Goal: Find specific page/section: Find specific page/section

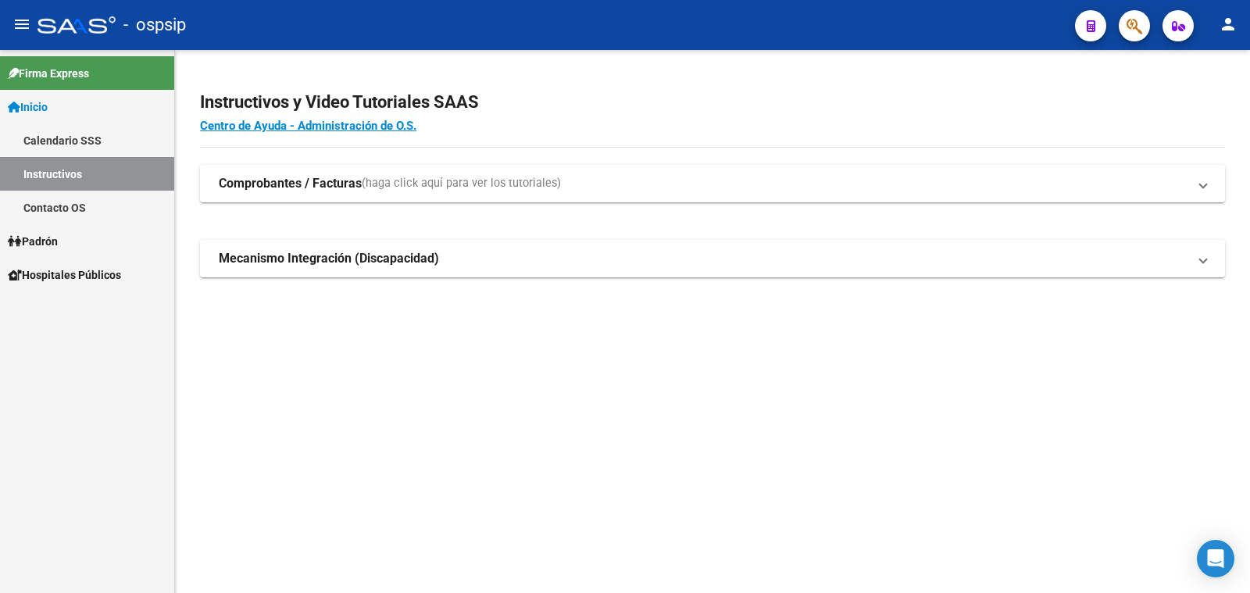
click at [41, 239] on span "Padrón" at bounding box center [33, 241] width 50 height 17
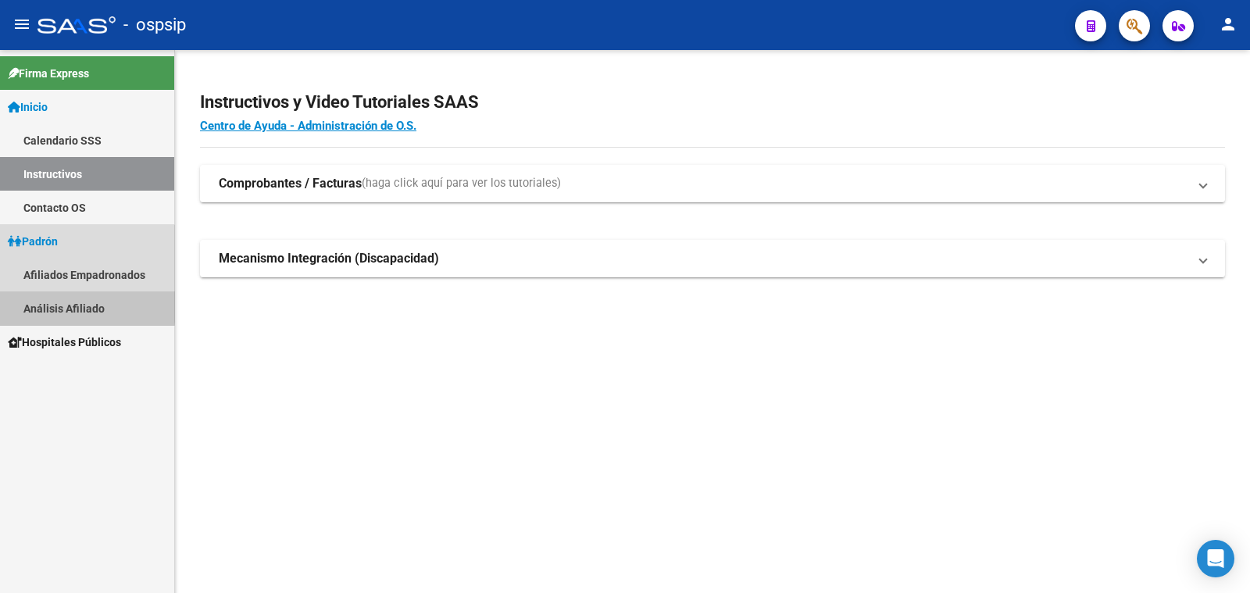
click at [71, 304] on link "Análisis Afiliado" at bounding box center [87, 308] width 174 height 34
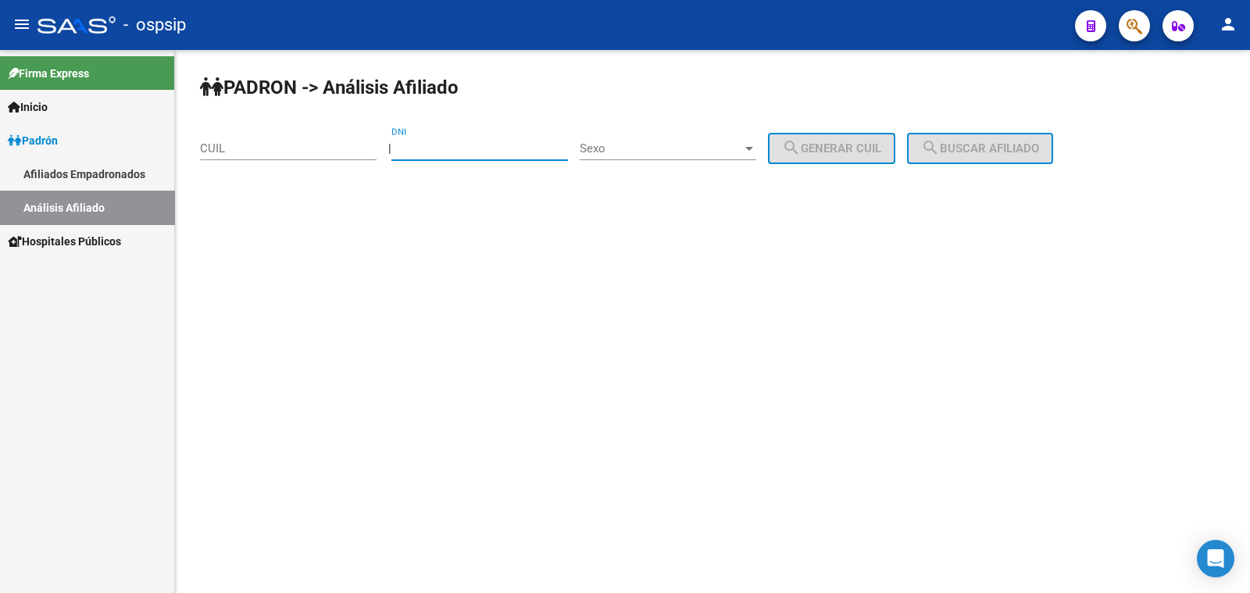
click at [475, 141] on input "DNI" at bounding box center [479, 148] width 177 height 14
paste input "22890354"
type input "22890354"
click at [662, 146] on span "Sexo" at bounding box center [660, 148] width 162 height 14
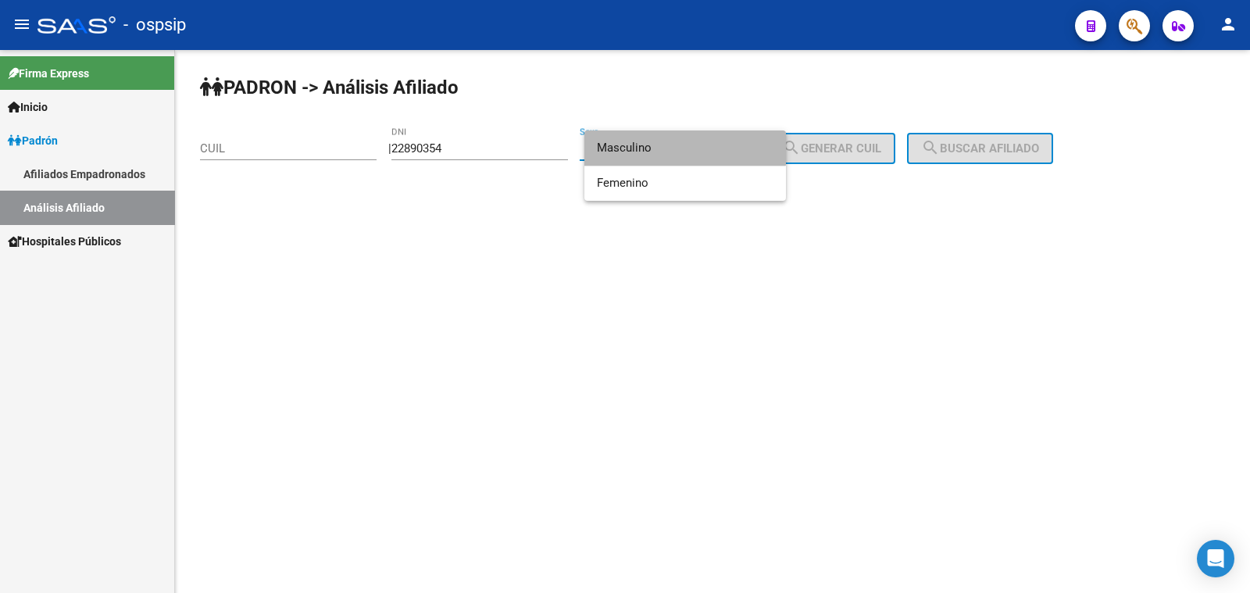
click at [683, 146] on span "Masculino" at bounding box center [685, 147] width 177 height 35
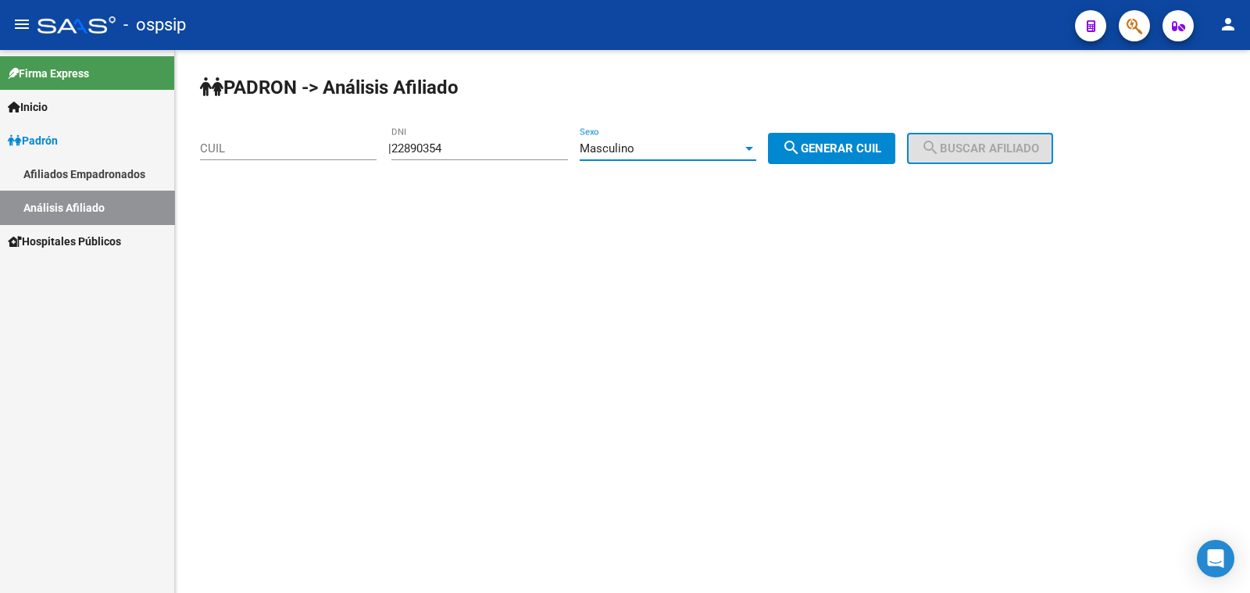
click at [801, 156] on mat-icon "search" at bounding box center [791, 147] width 19 height 19
type input "20-22890354-0"
click at [1013, 152] on span "search Buscar afiliado" at bounding box center [980, 148] width 118 height 14
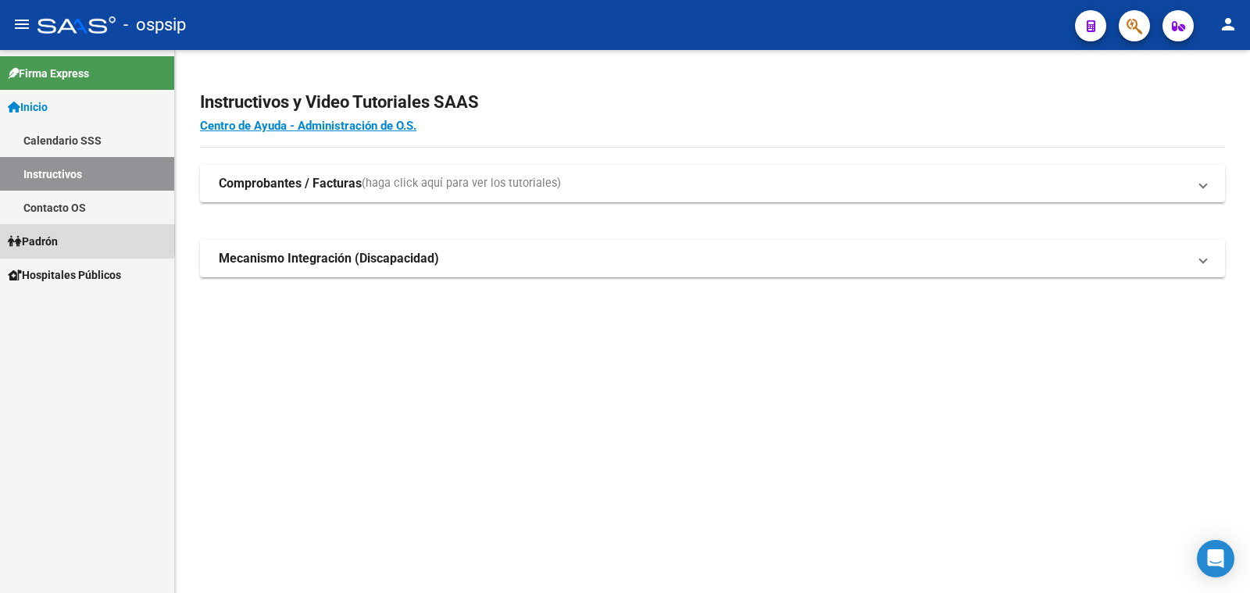
click at [47, 239] on span "Padrón" at bounding box center [33, 241] width 50 height 17
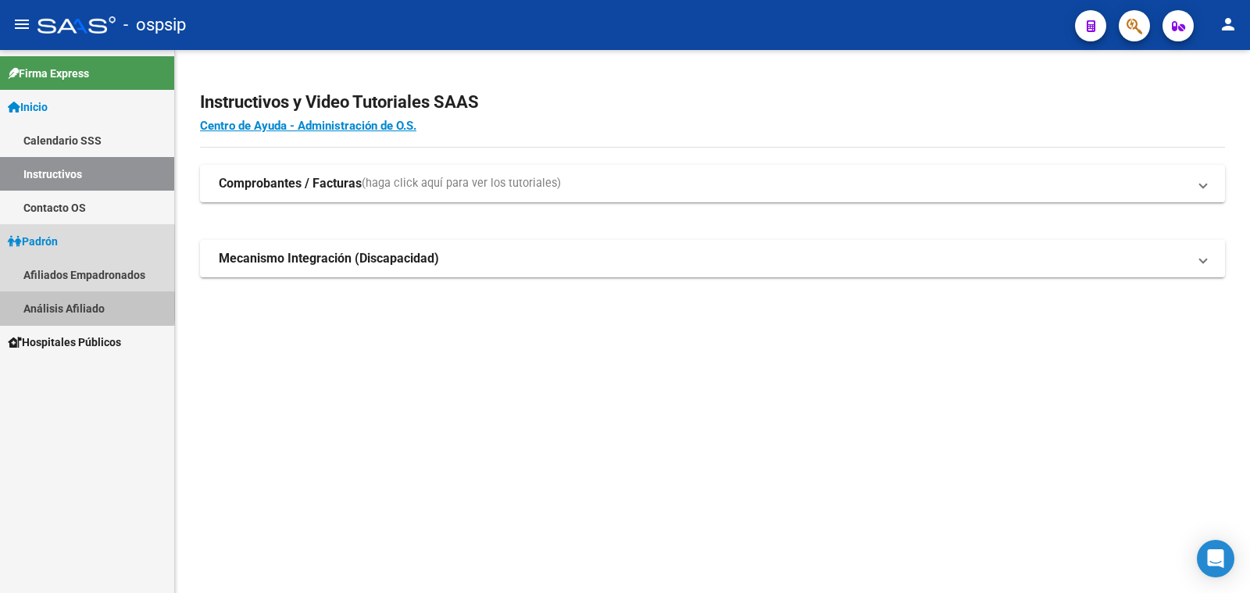
click at [78, 306] on link "Análisis Afiliado" at bounding box center [87, 308] width 174 height 34
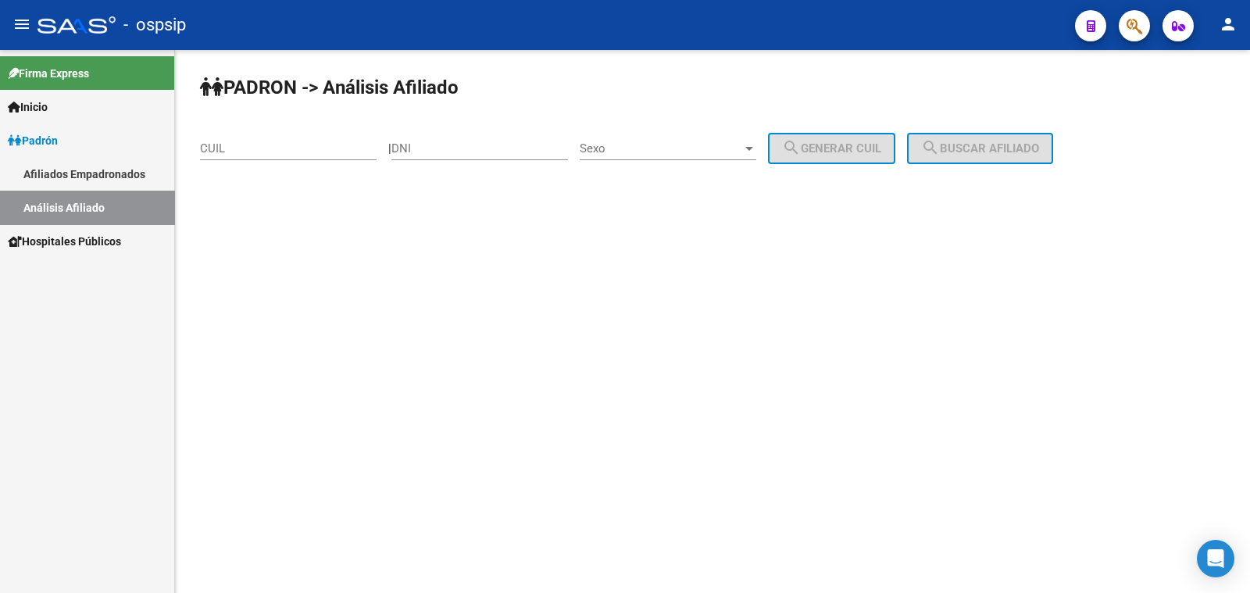
click at [474, 137] on div "DNI" at bounding box center [479, 144] width 177 height 34
drag, startPoint x: 474, startPoint y: 137, endPoint x: 437, endPoint y: 138, distance: 36.7
click at [437, 138] on div "DNI" at bounding box center [479, 144] width 177 height 34
drag, startPoint x: 437, startPoint y: 138, endPoint x: 420, endPoint y: 147, distance: 19.2
click at [420, 147] on input "DNI" at bounding box center [479, 148] width 177 height 14
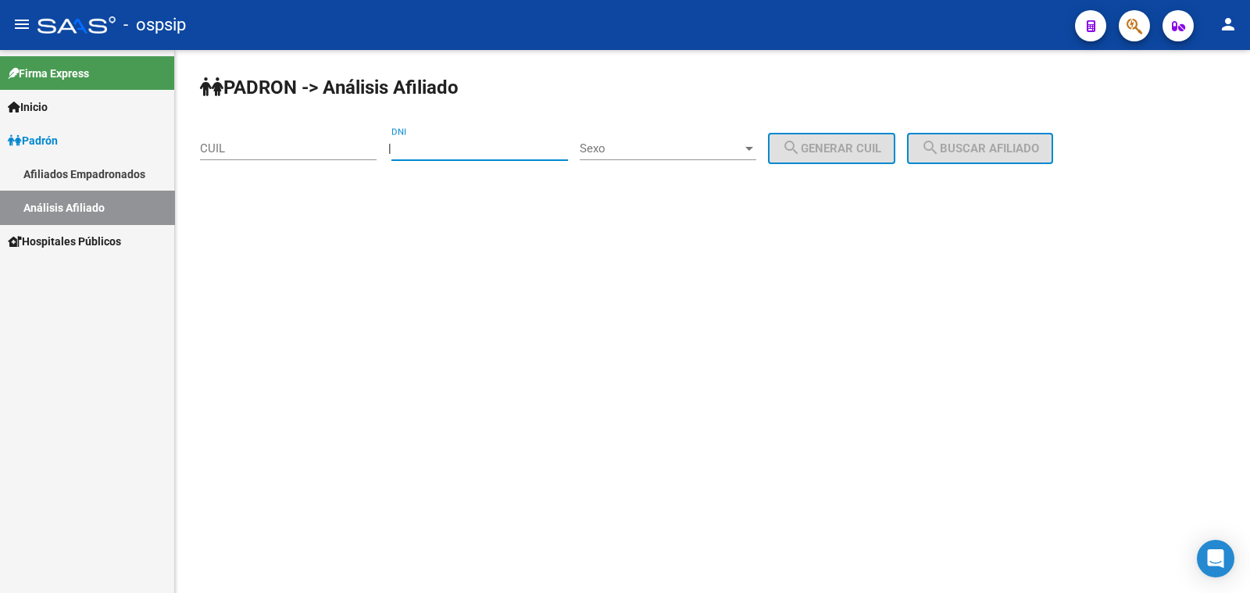
paste input "22890354"
type input "22890354"
click at [703, 147] on span "Sexo" at bounding box center [660, 148] width 162 height 14
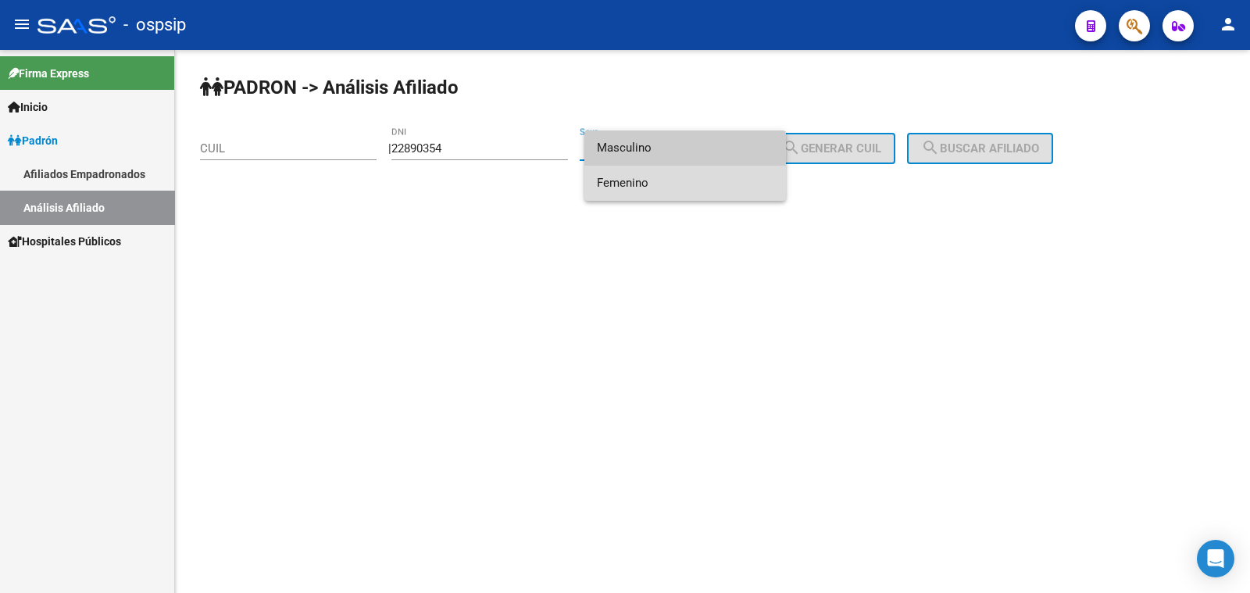
click at [707, 177] on span "Femenino" at bounding box center [685, 183] width 177 height 35
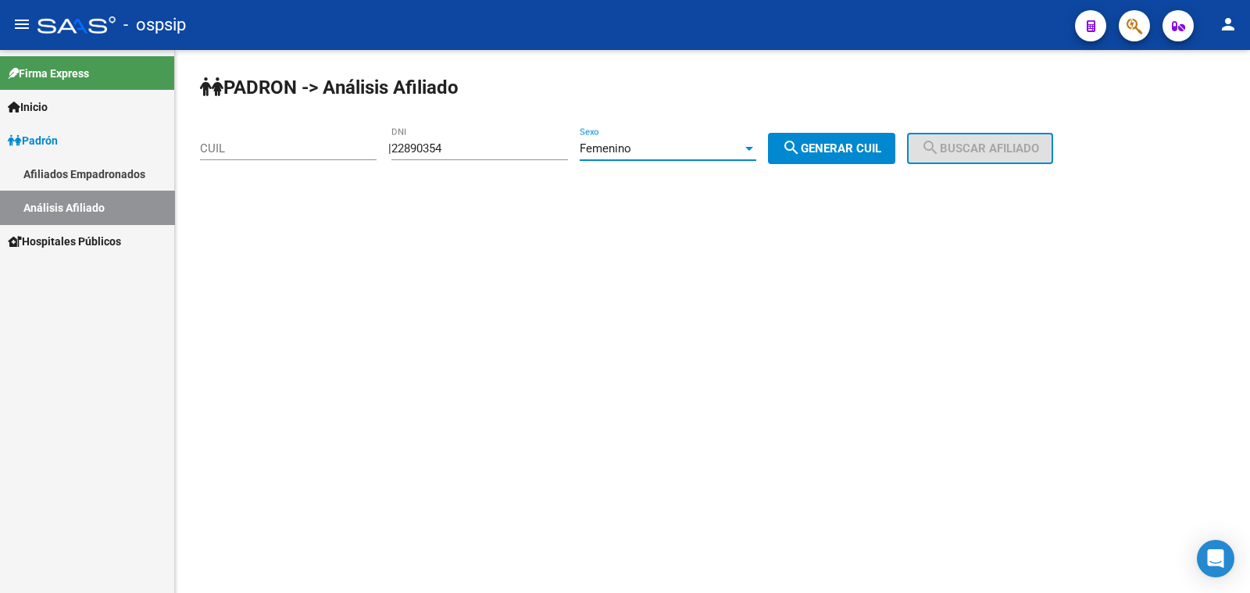
click at [863, 144] on span "search Generar CUIL" at bounding box center [831, 148] width 99 height 14
type input "27-22890354-5"
click at [990, 149] on span "search Buscar afiliado" at bounding box center [980, 148] width 118 height 14
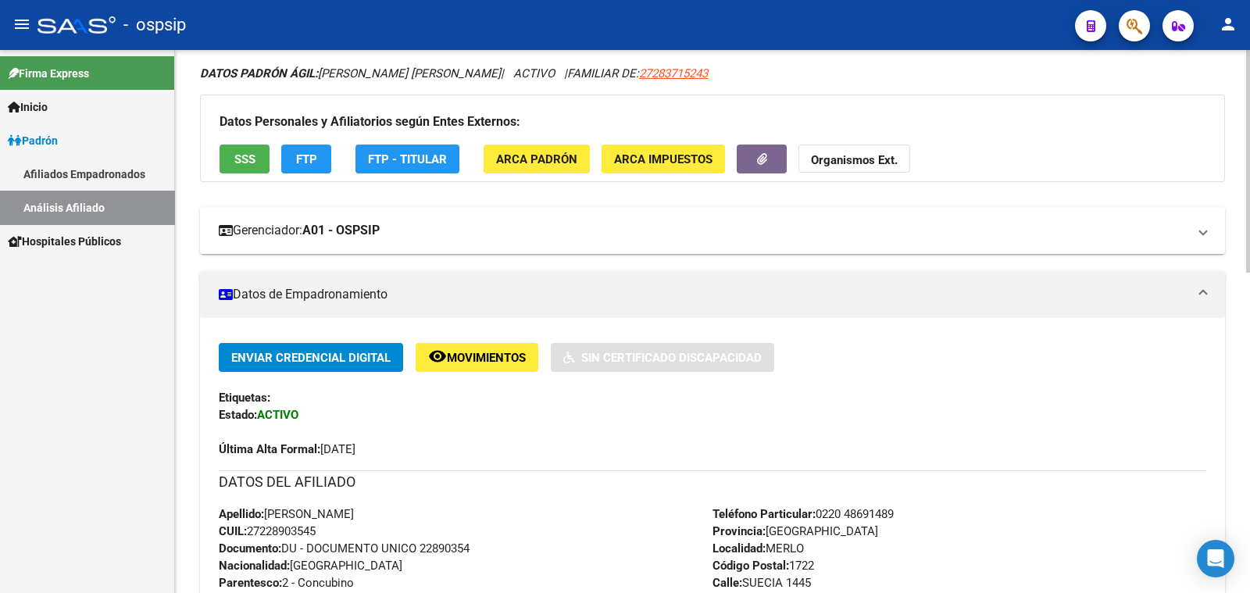
scroll to position [97, 0]
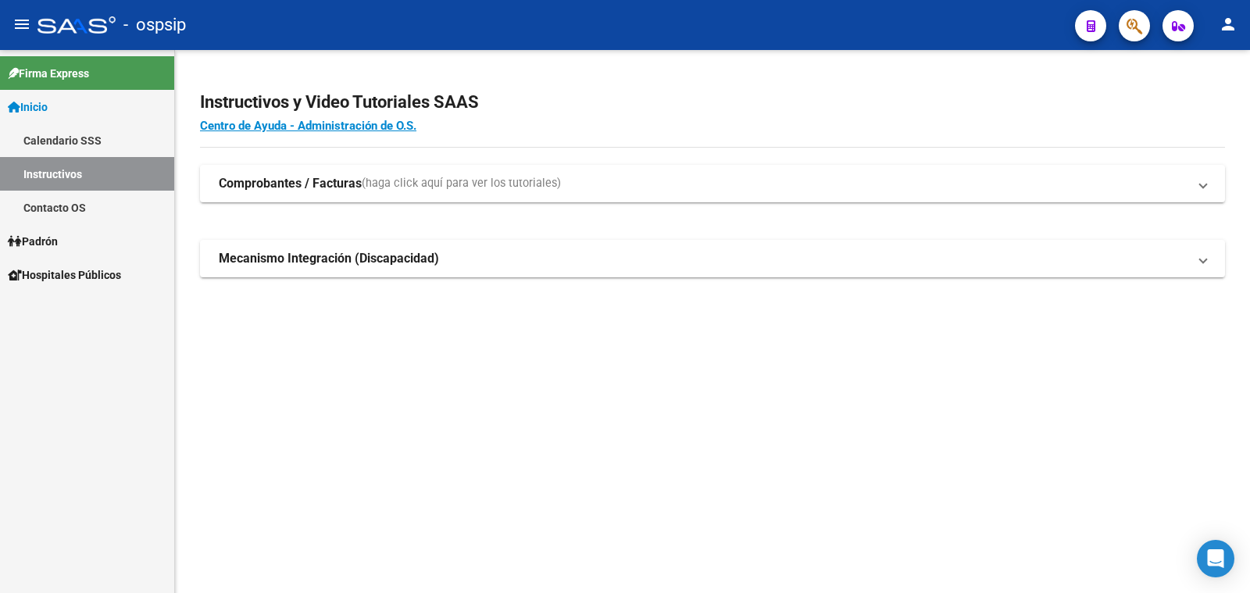
click at [48, 241] on span "Padrón" at bounding box center [33, 241] width 50 height 17
click at [67, 310] on link "Análisis Afiliado" at bounding box center [87, 308] width 174 height 34
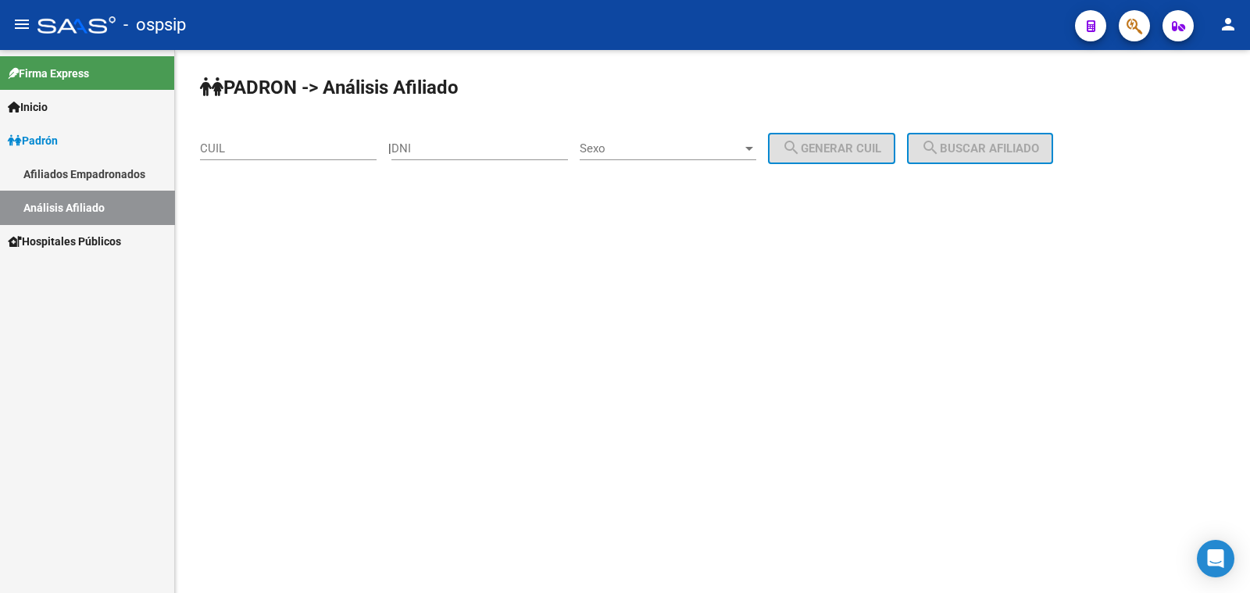
click at [469, 138] on div "DNI" at bounding box center [479, 144] width 177 height 34
type input "21469436"
click at [703, 147] on span "Sexo" at bounding box center [660, 148] width 162 height 14
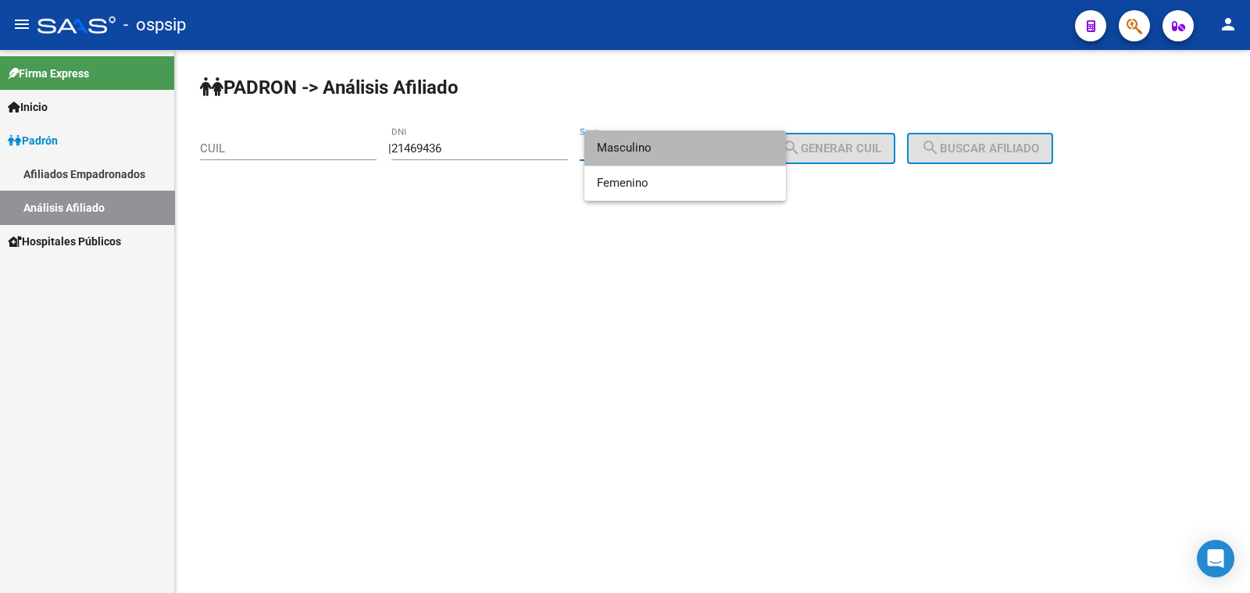
drag, startPoint x: 703, startPoint y: 147, endPoint x: 777, endPoint y: 166, distance: 76.7
click at [711, 150] on span "Masculino" at bounding box center [685, 147] width 177 height 35
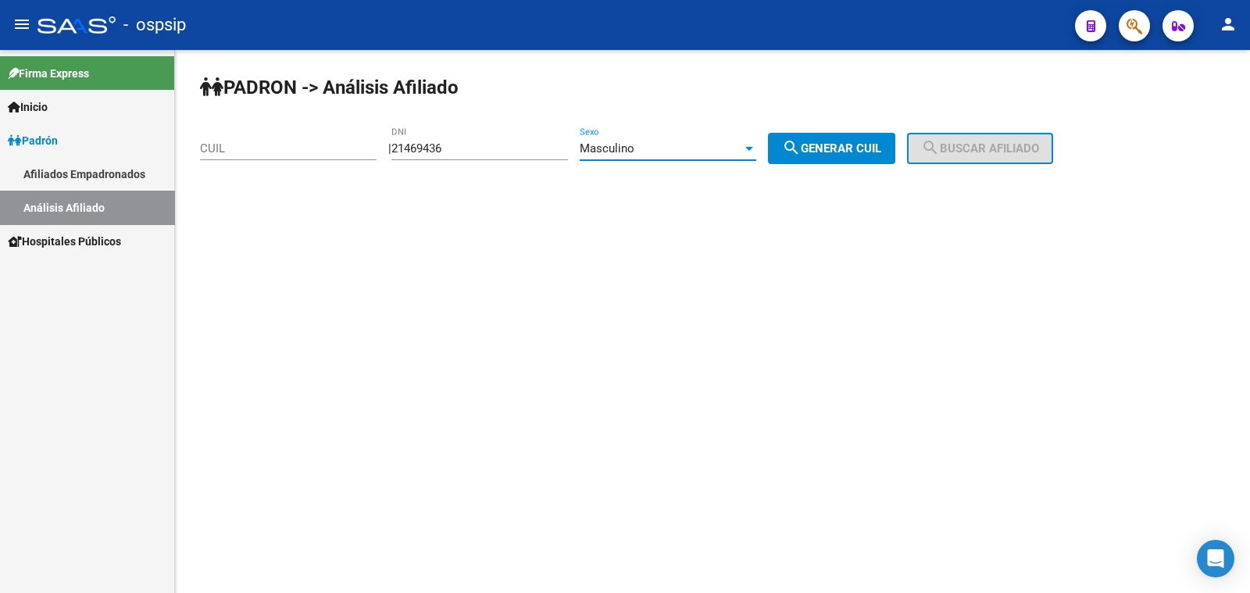
drag, startPoint x: 845, startPoint y: 140, endPoint x: 847, endPoint y: 149, distance: 9.7
click at [845, 143] on button "search Generar CUIL" at bounding box center [831, 148] width 127 height 31
type input "20-21469436-1"
click at [965, 145] on span "search Buscar afiliado" at bounding box center [980, 148] width 118 height 14
